Goal: Navigation & Orientation: Find specific page/section

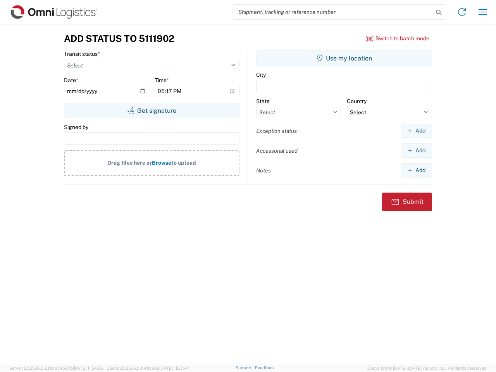
click at [333, 12] on input "search" at bounding box center [332, 12] width 201 height 15
click at [438, 12] on icon at bounding box center [438, 12] width 11 height 11
click at [462, 12] on icon at bounding box center [461, 12] width 12 height 12
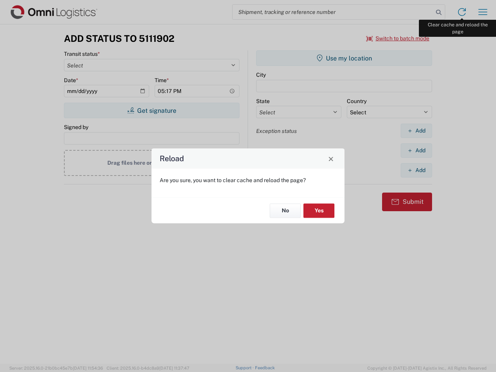
click at [483, 12] on div "Reload Are you sure, you want to clear cache and reload the page? No Yes" at bounding box center [248, 186] width 496 height 372
click at [398, 38] on div "Reload Are you sure, you want to clear cache and reload the page? No Yes" at bounding box center [248, 186] width 496 height 372
click at [151, 110] on div "Reload Are you sure, you want to clear cache and reload the page? No Yes" at bounding box center [248, 186] width 496 height 372
click at [344, 58] on div "Reload Are you sure, you want to clear cache and reload the page? No Yes" at bounding box center [248, 186] width 496 height 372
click at [416, 131] on div "Reload Are you sure, you want to clear cache and reload the page? No Yes" at bounding box center [248, 186] width 496 height 372
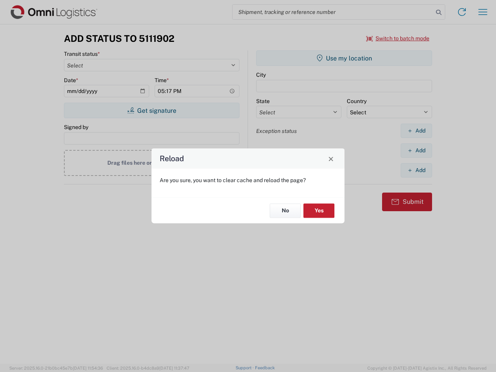
click at [416, 150] on div "Reload Are you sure, you want to clear cache and reload the page? No Yes" at bounding box center [248, 186] width 496 height 372
click at [416, 170] on div "Reload Are you sure, you want to clear cache and reload the page? No Yes" at bounding box center [248, 186] width 496 height 372
